Goal: Information Seeking & Learning: Learn about a topic

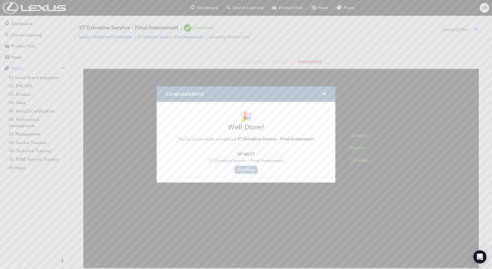
click at [244, 173] on link "Start Now" at bounding box center [245, 169] width 23 height 8
click at [242, 171] on link "Start Now" at bounding box center [245, 169] width 23 height 8
click at [248, 169] on link "Start Now" at bounding box center [245, 169] width 23 height 8
click at [325, 93] on span "cross-icon" at bounding box center [324, 94] width 4 height 5
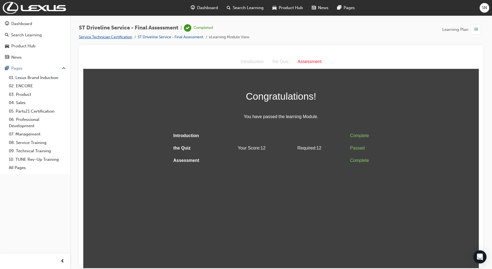
click at [128, 36] on link "Service Technician Certification" at bounding box center [105, 37] width 53 height 5
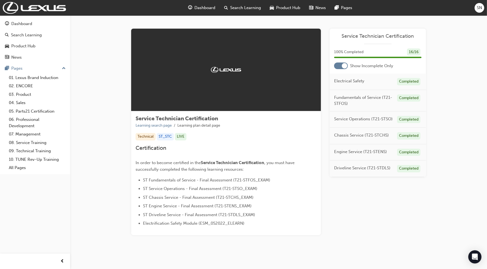
click at [204, 10] on span "Dashboard" at bounding box center [205, 8] width 21 height 6
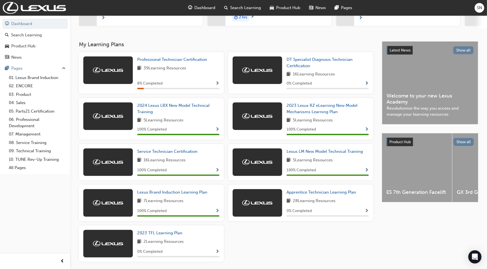
scroll to position [79, 0]
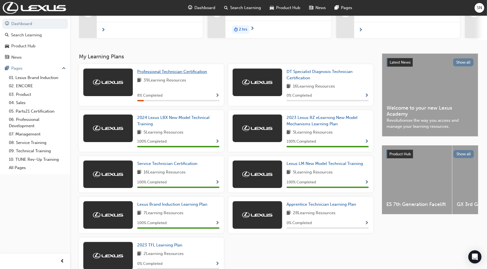
click at [196, 72] on span "Professional Technician Certification" at bounding box center [172, 71] width 70 height 5
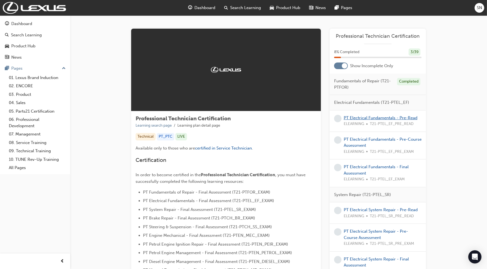
click at [358, 116] on link "PT Electrical Fundamentals - Pre-Read" at bounding box center [381, 117] width 74 height 5
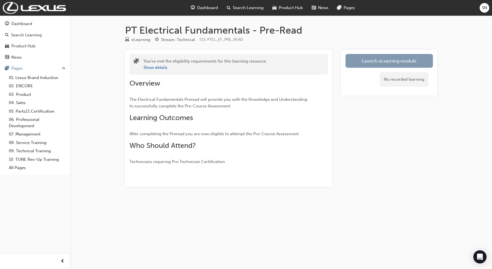
click at [373, 67] on link "Launch eLearning module" at bounding box center [389, 61] width 87 height 14
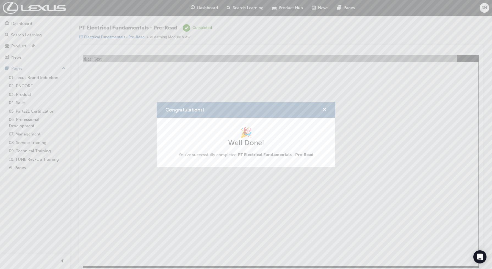
click at [324, 110] on span "cross-icon" at bounding box center [324, 109] width 4 height 5
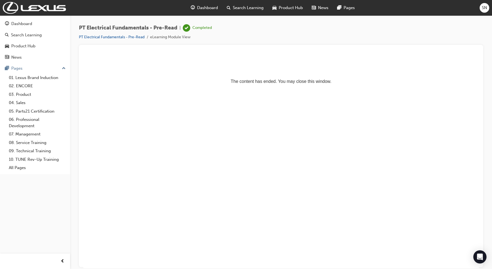
click at [201, 11] on div "Dashboard" at bounding box center [204, 7] width 36 height 11
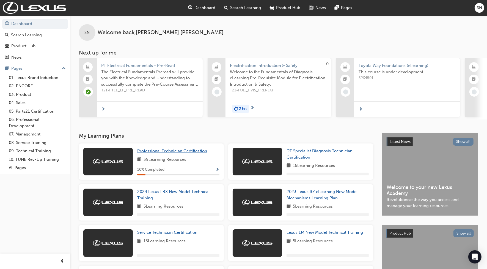
click at [189, 153] on span "Professional Technician Certification" at bounding box center [172, 150] width 70 height 5
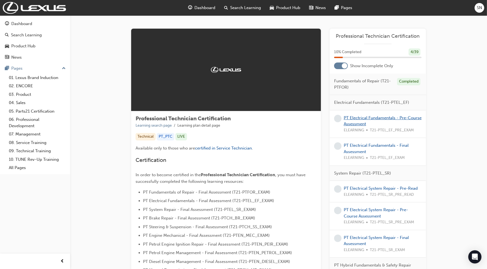
click at [366, 117] on link "PT Electrical Fundamentals - Pre-Course Assessment" at bounding box center [383, 120] width 78 height 11
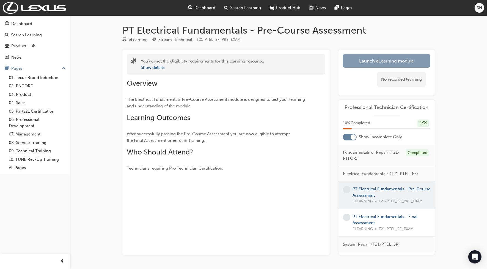
click at [371, 57] on link "Launch eLearning module" at bounding box center [386, 61] width 87 height 14
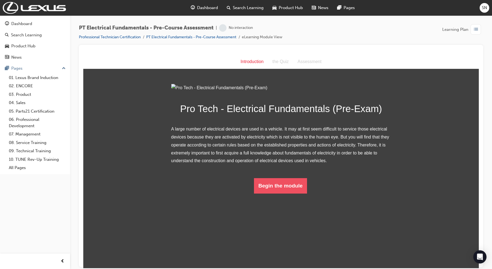
click at [289, 193] on button "Begin the module" at bounding box center [280, 185] width 53 height 15
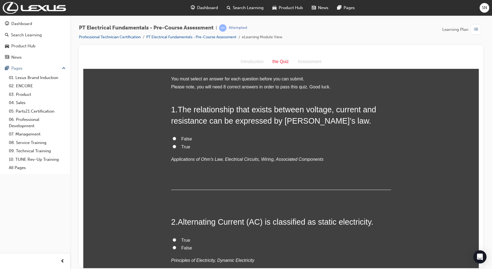
click at [176, 145] on label "True" at bounding box center [281, 147] width 220 height 8
click at [176, 145] on input "True" at bounding box center [175, 146] width 4 height 4
radio input "true"
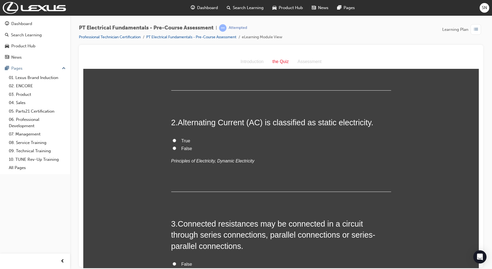
scroll to position [103, 0]
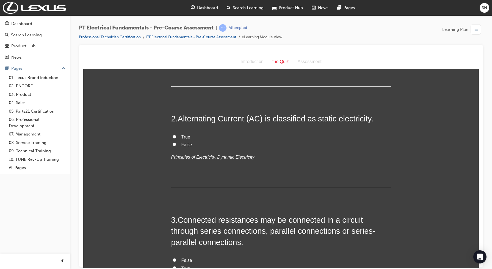
click at [174, 144] on label "False" at bounding box center [281, 144] width 220 height 8
click at [174, 144] on input "False" at bounding box center [175, 144] width 4 height 4
radio input "true"
click at [174, 143] on label "False" at bounding box center [281, 144] width 220 height 8
click at [174, 143] on input "False" at bounding box center [175, 144] width 4 height 4
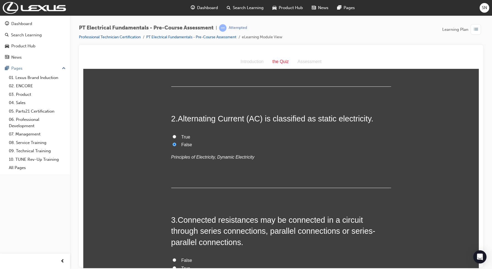
click at [173, 143] on input "False" at bounding box center [175, 144] width 4 height 4
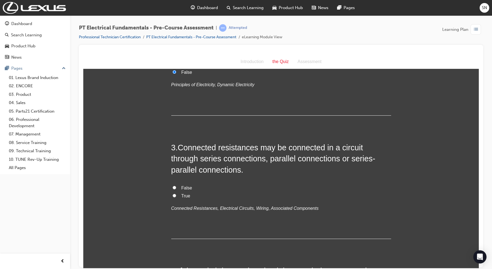
scroll to position [206, 0]
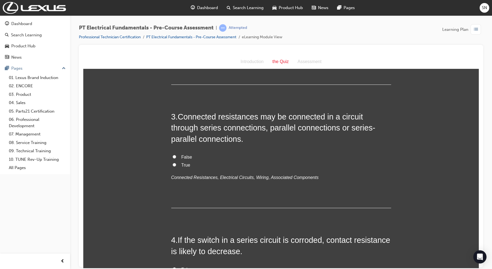
click at [178, 164] on label "True" at bounding box center [281, 165] width 220 height 8
click at [176, 164] on input "True" at bounding box center [175, 164] width 4 height 4
radio input "true"
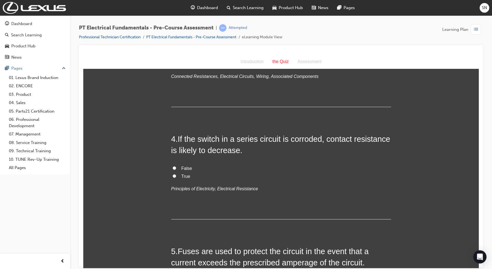
scroll to position [309, 0]
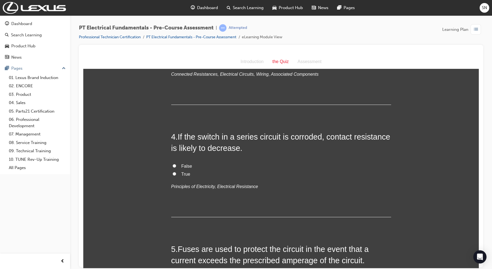
click at [173, 164] on input "False" at bounding box center [175, 166] width 4 height 4
radio input "true"
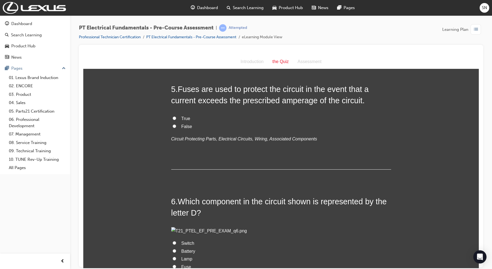
scroll to position [481, 0]
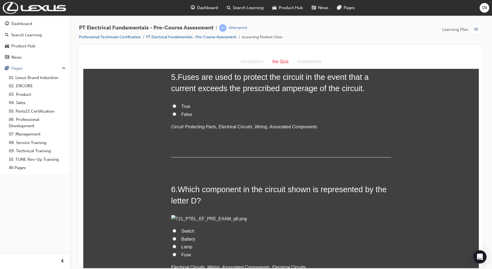
click at [178, 103] on label "True" at bounding box center [281, 106] width 220 height 8
click at [176, 104] on input "True" at bounding box center [175, 106] width 4 height 4
radio input "true"
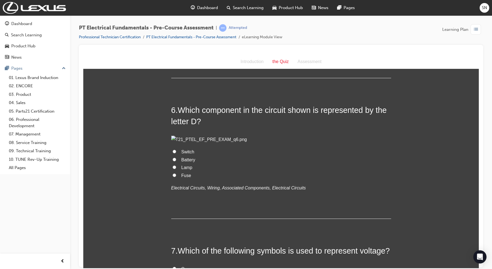
scroll to position [618, 0]
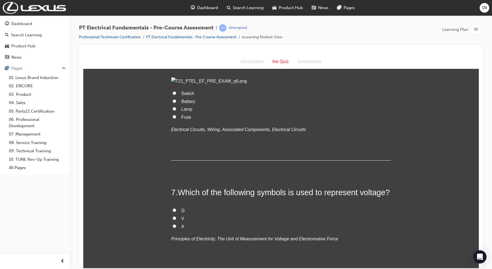
click at [181, 95] on span "Switch" at bounding box center [187, 93] width 13 height 5
click at [176, 95] on input "Switch" at bounding box center [175, 93] width 4 height 4
radio input "true"
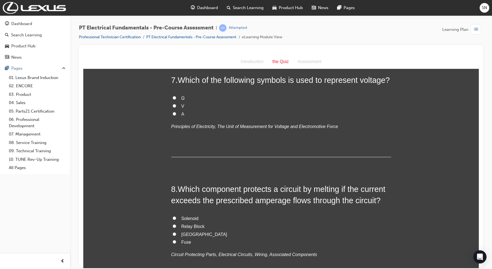
scroll to position [756, 0]
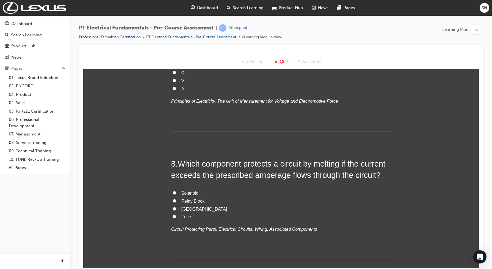
click at [173, 82] on input "V" at bounding box center [175, 80] width 4 height 4
radio input "true"
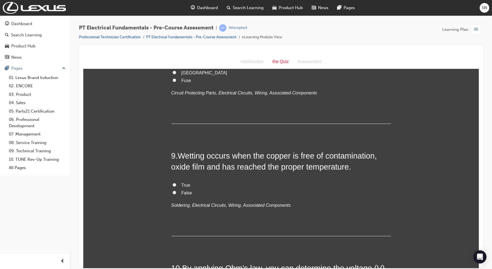
scroll to position [893, 0]
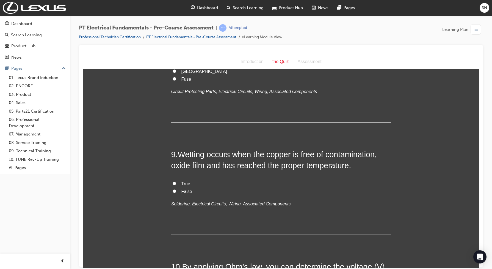
click at [173, 80] on input "Fuse" at bounding box center [175, 79] width 4 height 4
radio input "true"
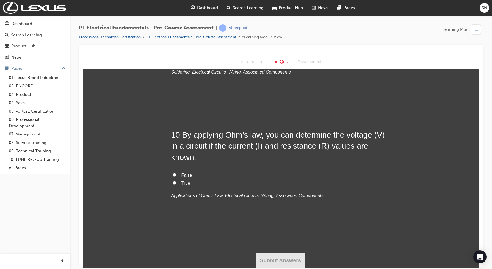
scroll to position [1031, 0]
click at [173, 53] on input "True" at bounding box center [175, 51] width 4 height 4
radio input "true"
click at [173, 183] on input "True" at bounding box center [175, 183] width 4 height 4
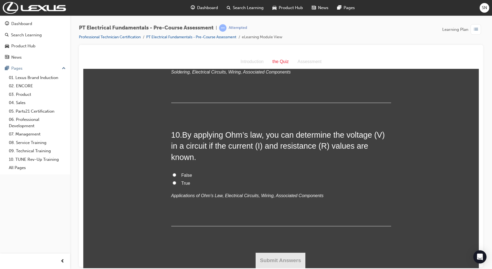
radio input "true"
click at [267, 256] on button "Submit Answers" at bounding box center [281, 259] width 50 height 15
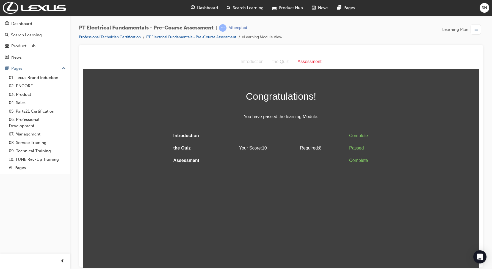
scroll to position [0, 0]
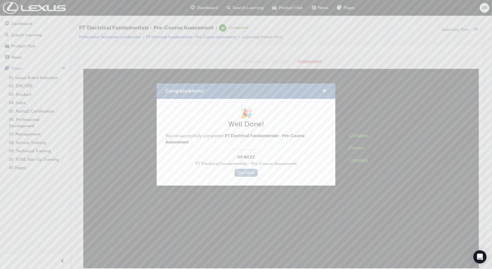
click at [252, 169] on link "Start Now" at bounding box center [245, 173] width 23 height 8
click at [248, 175] on link "Start Now" at bounding box center [245, 173] width 23 height 8
click at [246, 174] on link "Start Now" at bounding box center [245, 173] width 23 height 8
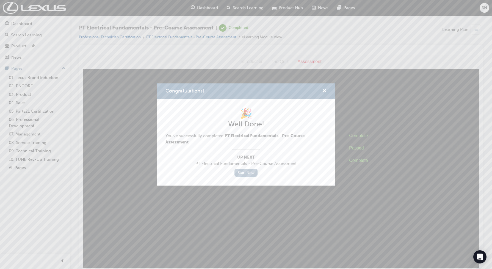
click at [246, 174] on link "Start Now" at bounding box center [245, 173] width 23 height 8
drag, startPoint x: 321, startPoint y: 90, endPoint x: 324, endPoint y: 90, distance: 3.0
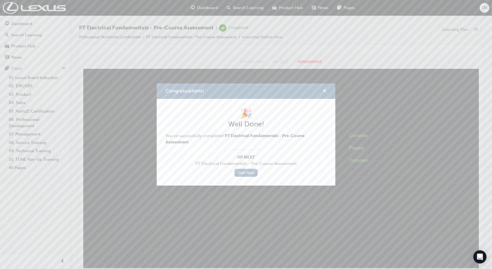
click at [324, 90] on div "Congratulations!" at bounding box center [322, 91] width 9 height 7
click at [324, 90] on span "cross-icon" at bounding box center [324, 91] width 4 height 5
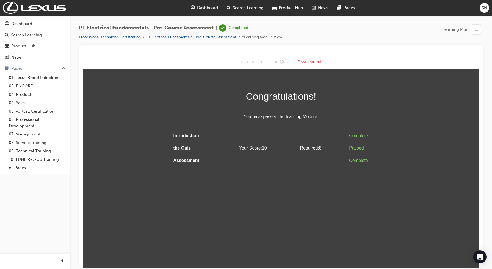
click at [127, 36] on link "Professional Technician Certification" at bounding box center [110, 37] width 62 height 5
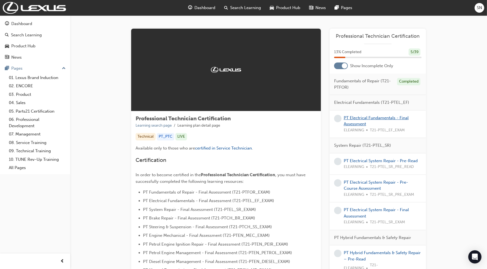
click at [351, 120] on link "PT Electrical Fundamentals - Final Assessment" at bounding box center [376, 120] width 65 height 11
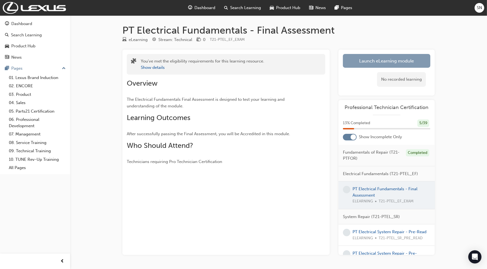
click at [374, 60] on link "Launch eLearning module" at bounding box center [386, 61] width 87 height 14
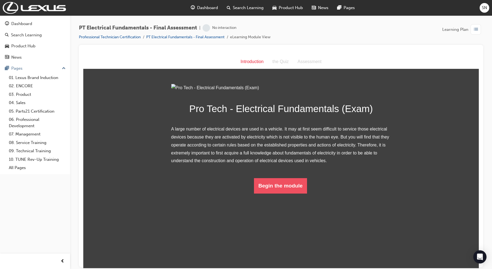
click at [281, 193] on button "Begin the module" at bounding box center [280, 185] width 53 height 15
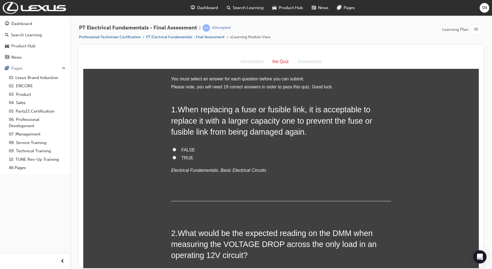
click at [186, 147] on span "FALSE" at bounding box center [188, 149] width 14 height 5
click at [176, 147] on input "FALSE" at bounding box center [175, 149] width 4 height 4
radio input "true"
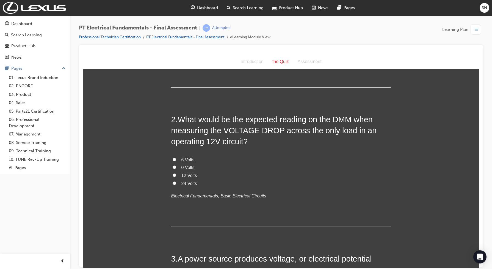
scroll to position [137, 0]
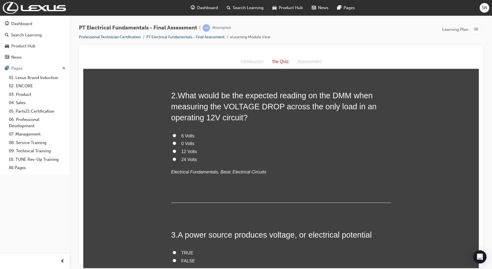
click at [173, 151] on input "12 Volts" at bounding box center [175, 151] width 4 height 4
radio input "true"
click at [184, 145] on span "0 Volts" at bounding box center [187, 143] width 13 height 5
click at [176, 145] on input "0 Volts" at bounding box center [175, 143] width 4 height 4
radio input "true"
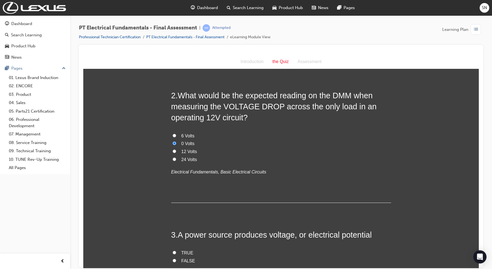
click at [181, 153] on span "12 Volts" at bounding box center [189, 151] width 16 height 5
click at [176, 153] on input "12 Volts" at bounding box center [175, 151] width 4 height 4
radio input "true"
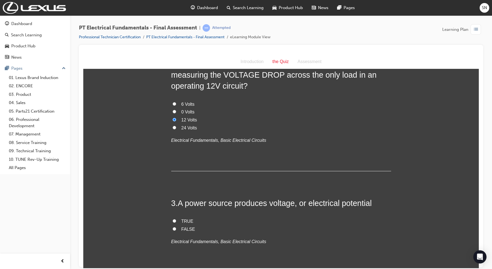
scroll to position [241, 0]
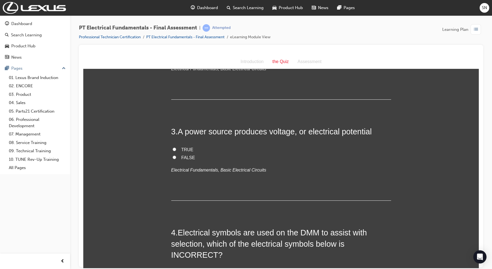
click at [185, 152] on label "TRUE" at bounding box center [281, 149] width 220 height 8
click at [176, 151] on input "TRUE" at bounding box center [175, 149] width 4 height 4
radio input "true"
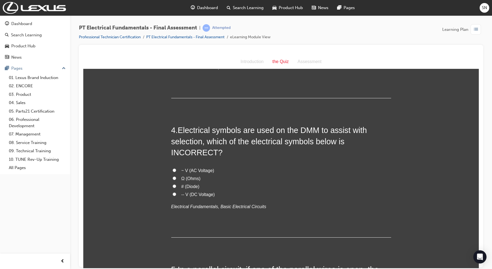
scroll to position [344, 0]
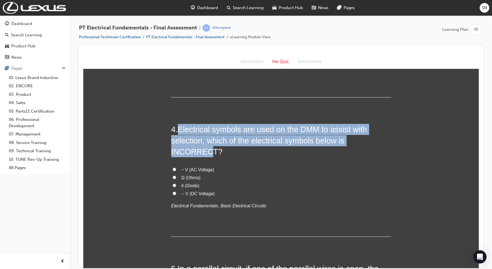
drag, startPoint x: 176, startPoint y: 126, endPoint x: 379, endPoint y: 145, distance: 203.2
click at [379, 145] on h2 "4 . Electrical symbols are used on the DMM to assist with selection, which of t…" at bounding box center [281, 139] width 220 height 33
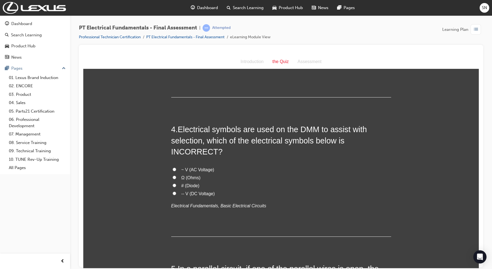
click at [194, 183] on span "# (Diode)" at bounding box center [190, 185] width 18 height 5
click at [176, 183] on input "# (Diode)" at bounding box center [175, 185] width 4 height 4
radio input "true"
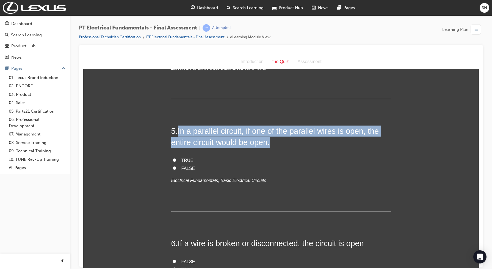
drag, startPoint x: 176, startPoint y: 119, endPoint x: 270, endPoint y: 130, distance: 94.7
click at [270, 130] on h2 "5 . In a parallel circuit, if one of the parallel wires is open, the entire cir…" at bounding box center [281, 136] width 220 height 22
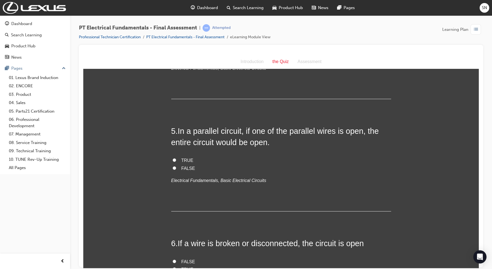
click at [189, 165] on span "FALSE" at bounding box center [188, 167] width 14 height 5
click at [176, 166] on input "FALSE" at bounding box center [175, 168] width 4 height 4
radio input "true"
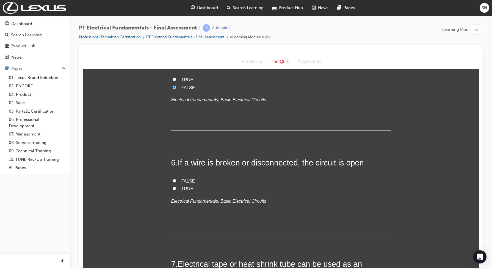
scroll to position [618, 0]
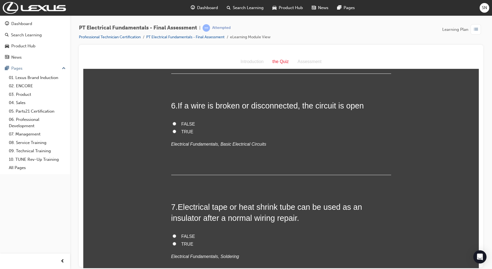
click at [182, 129] on span "TRUE" at bounding box center [187, 131] width 12 height 5
click at [176, 129] on input "TRUE" at bounding box center [175, 131] width 4 height 4
radio input "true"
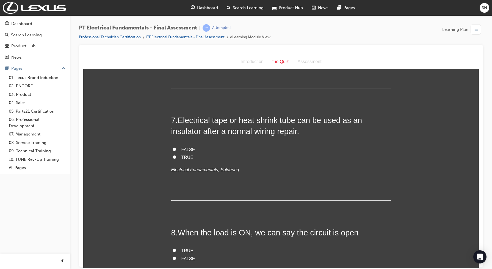
scroll to position [687, 0]
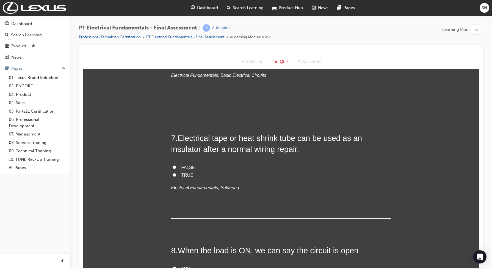
click at [172, 171] on label "TRUE" at bounding box center [281, 175] width 220 height 8
click at [173, 173] on input "TRUE" at bounding box center [175, 175] width 4 height 4
radio input "true"
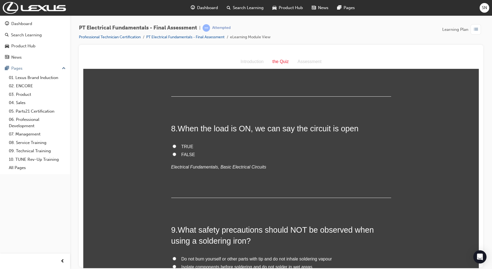
scroll to position [825, 0]
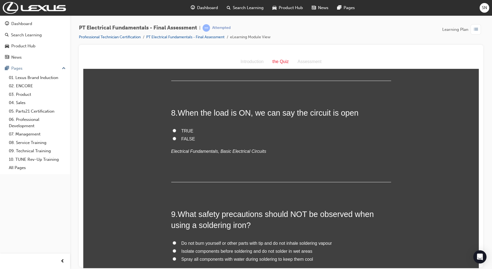
click at [173, 136] on input "FALSE" at bounding box center [175, 138] width 4 height 4
radio input "true"
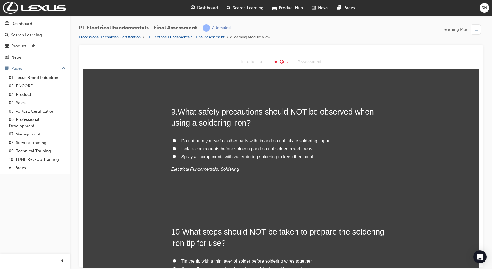
scroll to position [928, 0]
click at [173, 153] on input "Spray all components with water during soldering to keep them cool" at bounding box center [175, 155] width 4 height 4
radio input "true"
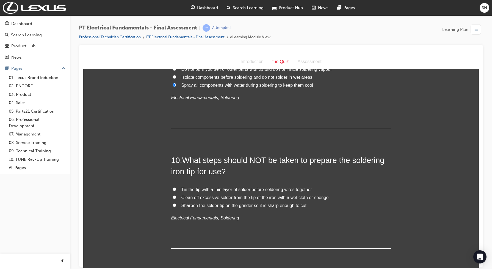
scroll to position [1031, 0]
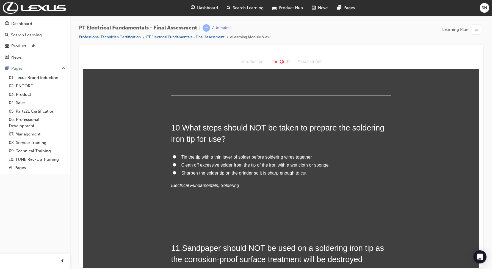
click at [173, 170] on input "Sharpen the solder tip on the grinder so it is sharp enough to cut" at bounding box center [175, 172] width 4 height 4
radio input "true"
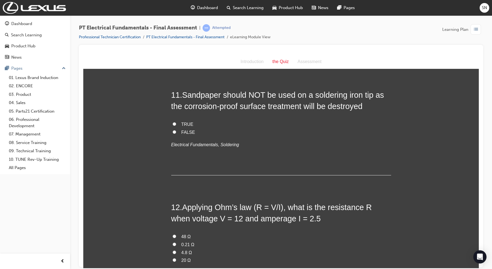
scroll to position [1168, 0]
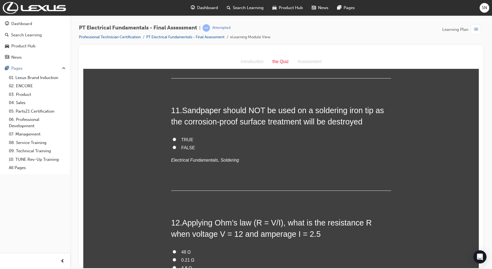
click at [173, 137] on input "TRUE" at bounding box center [175, 139] width 4 height 4
radio input "true"
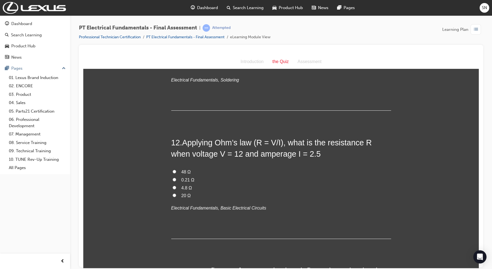
scroll to position [1271, 0]
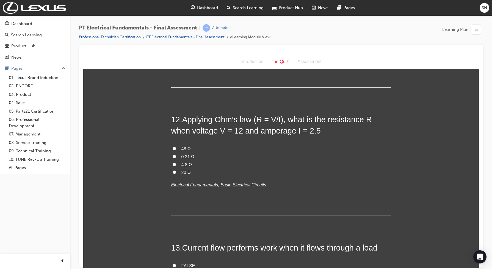
click at [173, 162] on input "4.8 Ω" at bounding box center [175, 164] width 4 height 4
radio input "true"
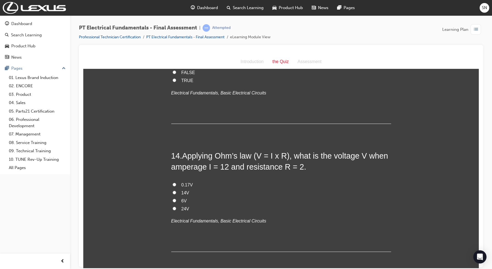
scroll to position [1419, 0]
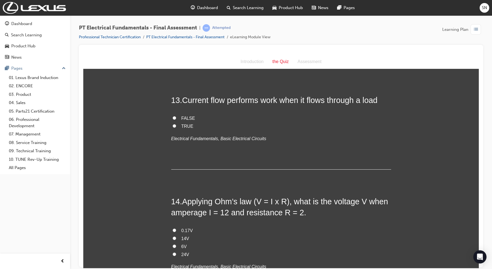
click at [184, 123] on span "TRUE" at bounding box center [187, 125] width 12 height 5
click at [176, 124] on input "TRUE" at bounding box center [175, 126] width 4 height 4
radio input "true"
click at [181, 252] on span "24V" at bounding box center [185, 254] width 8 height 5
click at [176, 252] on input "24V" at bounding box center [175, 254] width 4 height 4
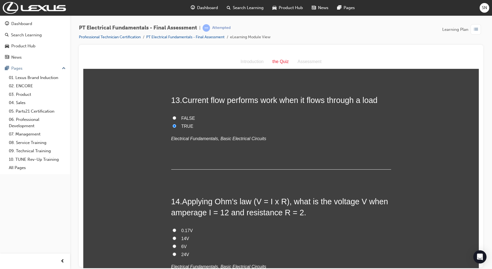
radio input "true"
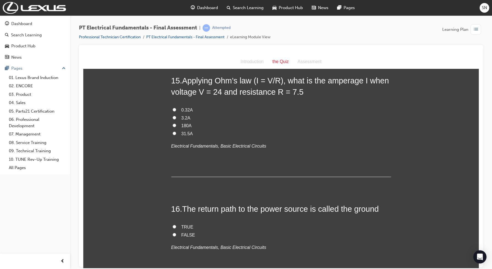
scroll to position [1625, 0]
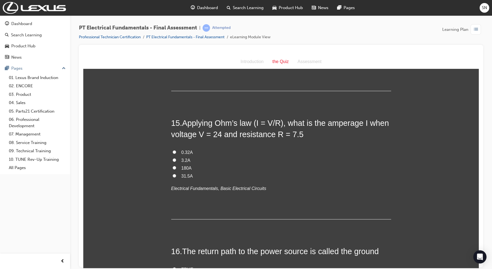
click at [184, 158] on span "3.2A" at bounding box center [185, 160] width 9 height 5
click at [176, 158] on input "3.2A" at bounding box center [175, 160] width 4 height 4
radio input "true"
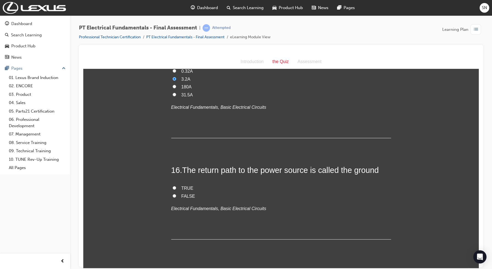
scroll to position [1728, 0]
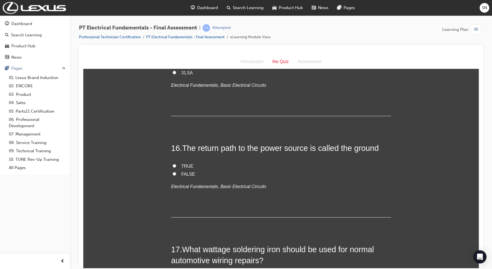
click at [183, 163] on span "TRUE" at bounding box center [187, 165] width 12 height 5
click at [176, 164] on input "TRUE" at bounding box center [175, 166] width 4 height 4
radio input "true"
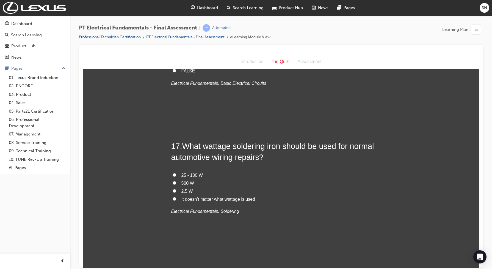
scroll to position [1865, 0]
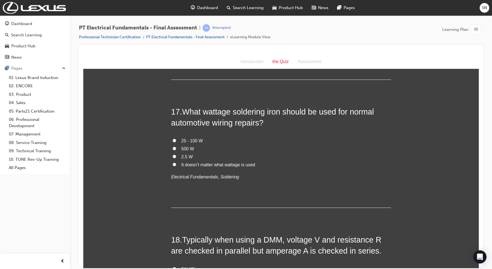
click at [173, 138] on input "25 - 100 W" at bounding box center [175, 140] width 4 height 4
radio input "true"
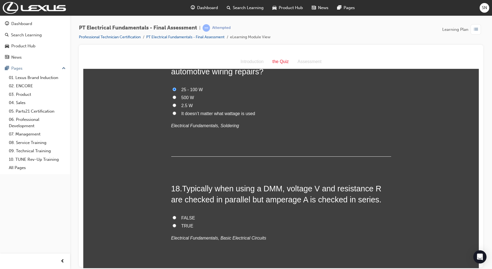
scroll to position [1934, 0]
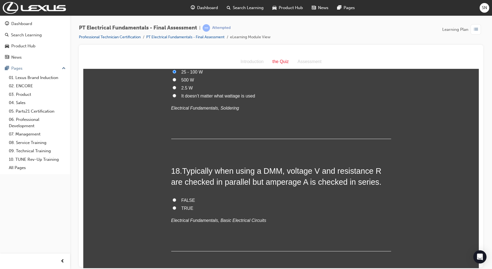
click at [173, 206] on input "TRUE" at bounding box center [175, 208] width 4 height 4
radio input "true"
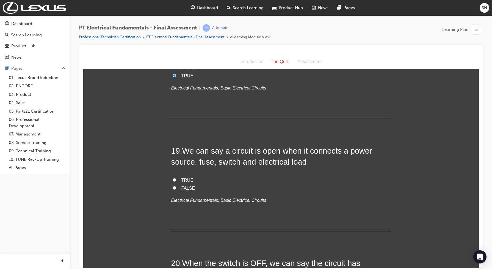
scroll to position [2072, 0]
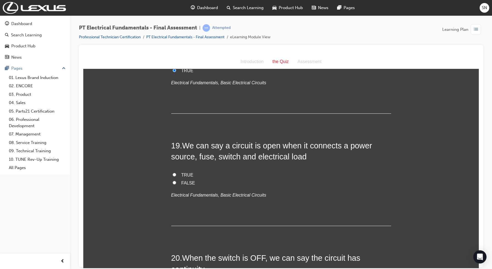
click at [175, 179] on label "FALSE" at bounding box center [281, 183] width 220 height 8
click at [175, 180] on input "FALSE" at bounding box center [175, 182] width 4 height 4
radio input "true"
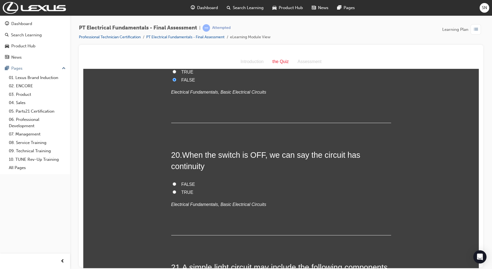
scroll to position [2175, 0]
click at [177, 188] on label "TRUE" at bounding box center [281, 192] width 220 height 8
click at [176, 189] on input "TRUE" at bounding box center [175, 191] width 4 height 4
radio input "true"
click at [173, 181] on input "FALSE" at bounding box center [175, 183] width 4 height 4
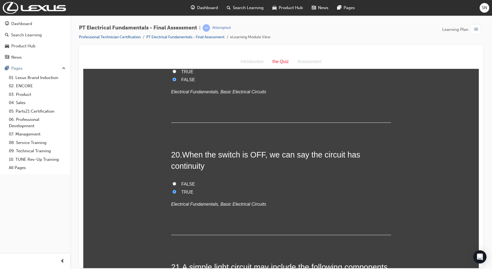
radio input "true"
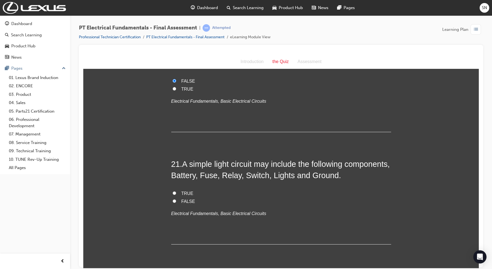
scroll to position [2278, 0]
drag, startPoint x: 175, startPoint y: 184, endPoint x: 170, endPoint y: 184, distance: 4.9
click at [171, 189] on label "TRUE" at bounding box center [281, 193] width 220 height 8
drag, startPoint x: 170, startPoint y: 184, endPoint x: 171, endPoint y: 181, distance: 3.1
click at [173, 190] on input "TRUE" at bounding box center [175, 192] width 4 height 4
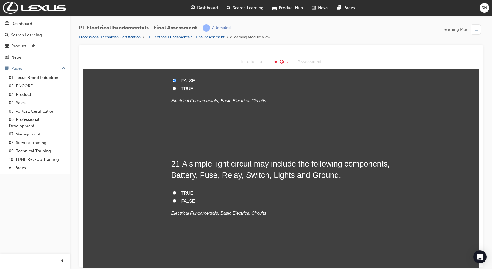
radio input "true"
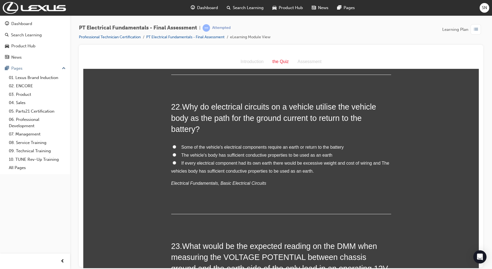
scroll to position [2450, 0]
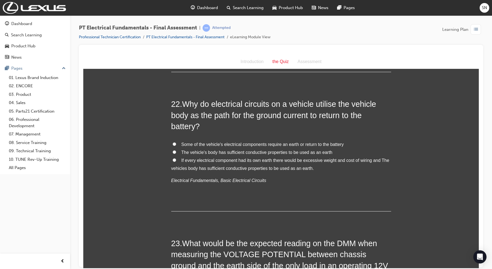
drag, startPoint x: 172, startPoint y: 149, endPoint x: 163, endPoint y: 154, distance: 10.3
click at [171, 156] on label "If every electrical component had its own earth there would be excessive weight…" at bounding box center [281, 164] width 220 height 16
click at [173, 158] on input "If every electrical component had its own earth there would be excessive weight…" at bounding box center [175, 160] width 4 height 4
radio input "true"
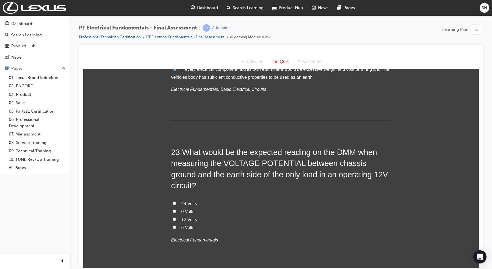
scroll to position [2553, 0]
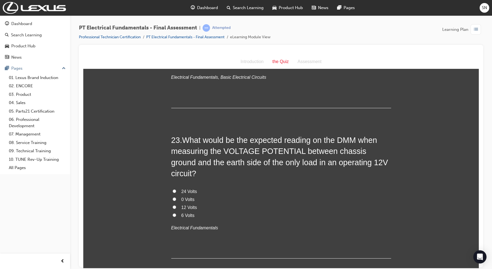
drag, startPoint x: 153, startPoint y: 129, endPoint x: 142, endPoint y: 134, distance: 12.8
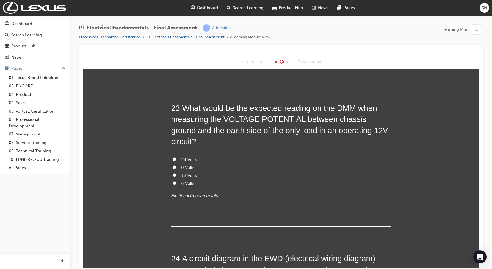
scroll to position [2607, 0]
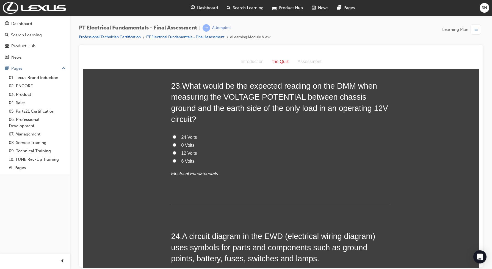
click at [181, 142] on span "0 Volts" at bounding box center [187, 144] width 13 height 5
click at [176, 143] on input "0 Volts" at bounding box center [175, 145] width 4 height 4
radio input "true"
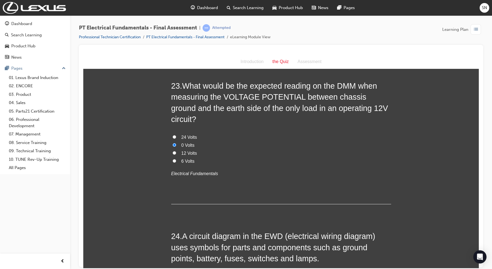
radio input "true"
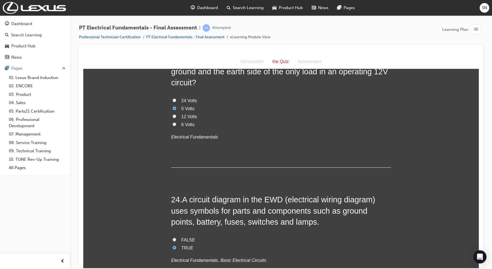
scroll to position [2688, 0]
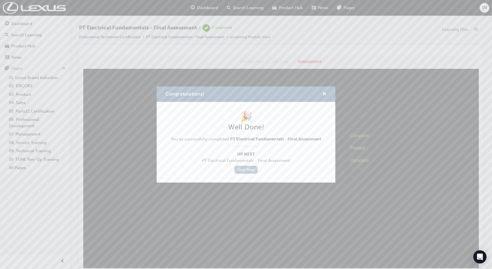
click at [249, 168] on link "Start Now" at bounding box center [245, 169] width 23 height 8
click at [247, 168] on link "Start Now" at bounding box center [245, 169] width 23 height 8
click at [322, 94] on span "cross-icon" at bounding box center [324, 94] width 4 height 5
